Goal: Navigation & Orientation: Find specific page/section

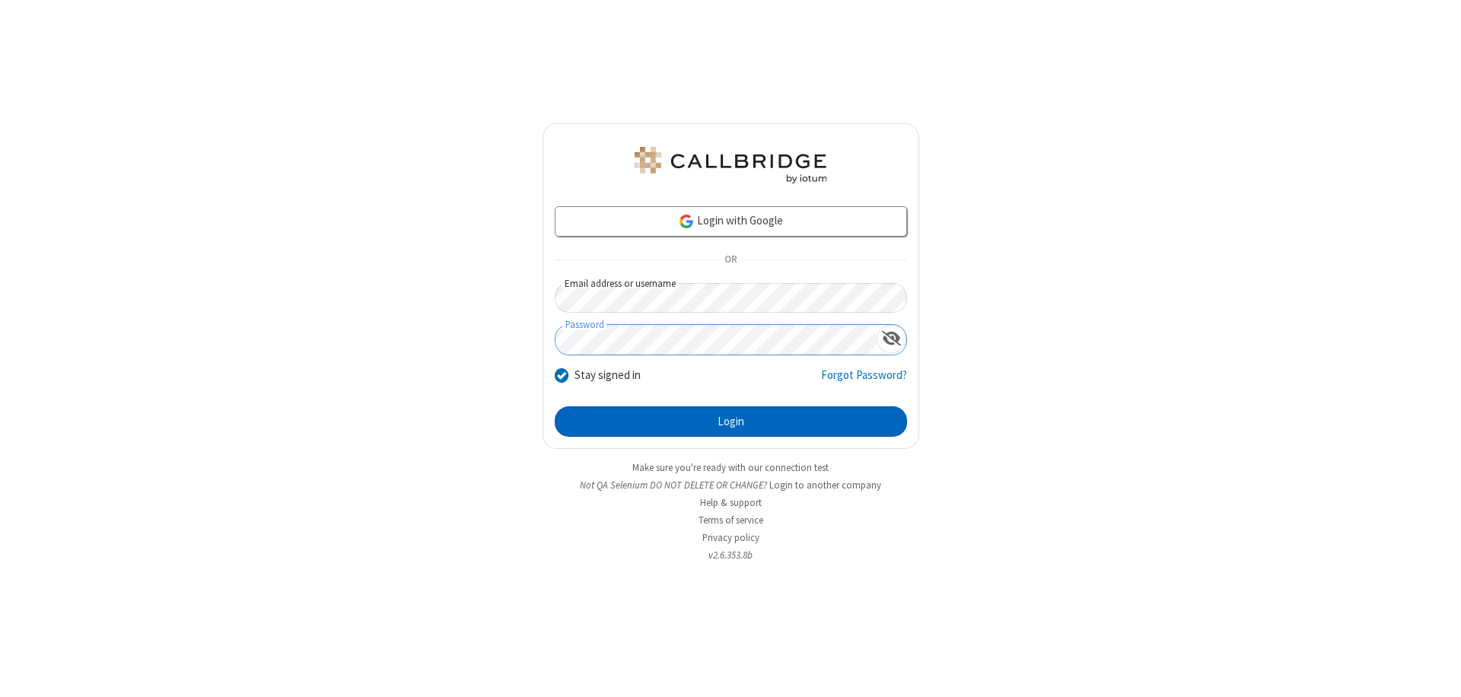
click at [731, 422] on button "Login" at bounding box center [731, 421] width 352 height 30
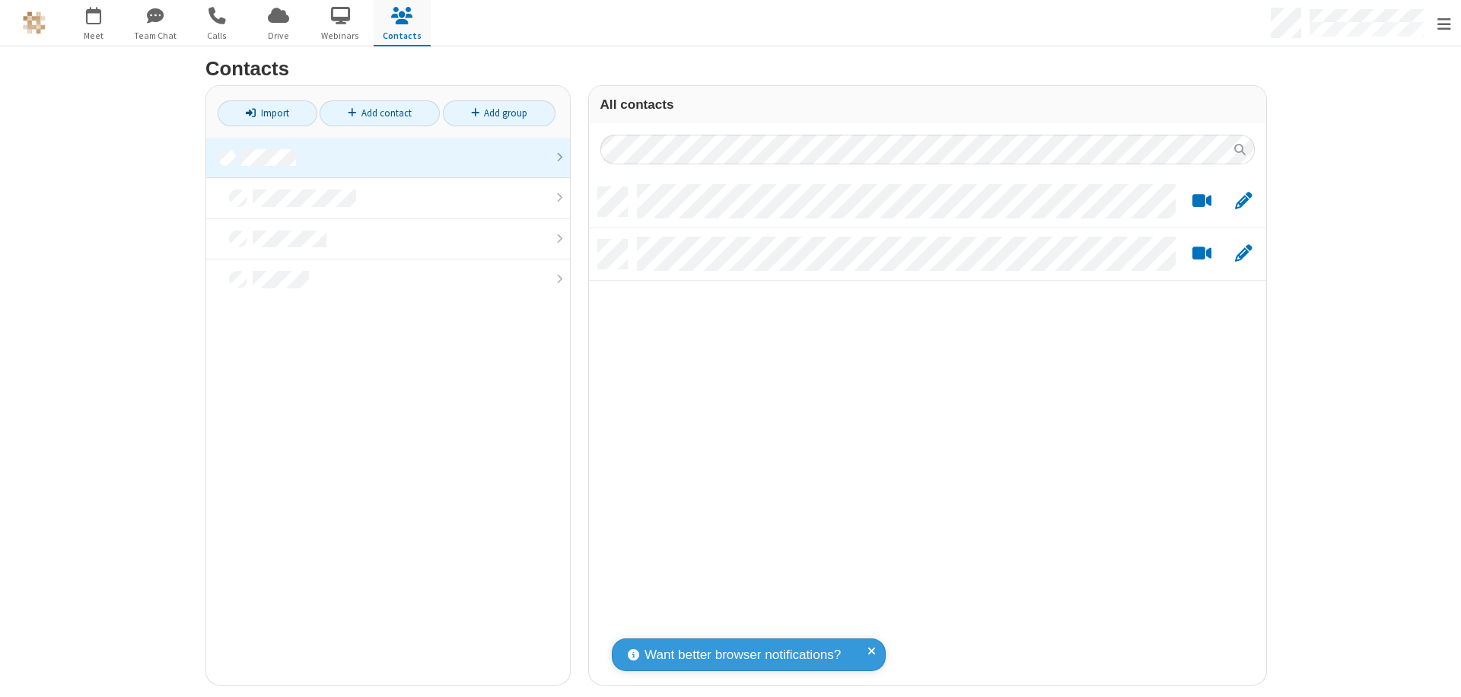
scroll to position [499, 666]
